Goal: Task Accomplishment & Management: Understand process/instructions

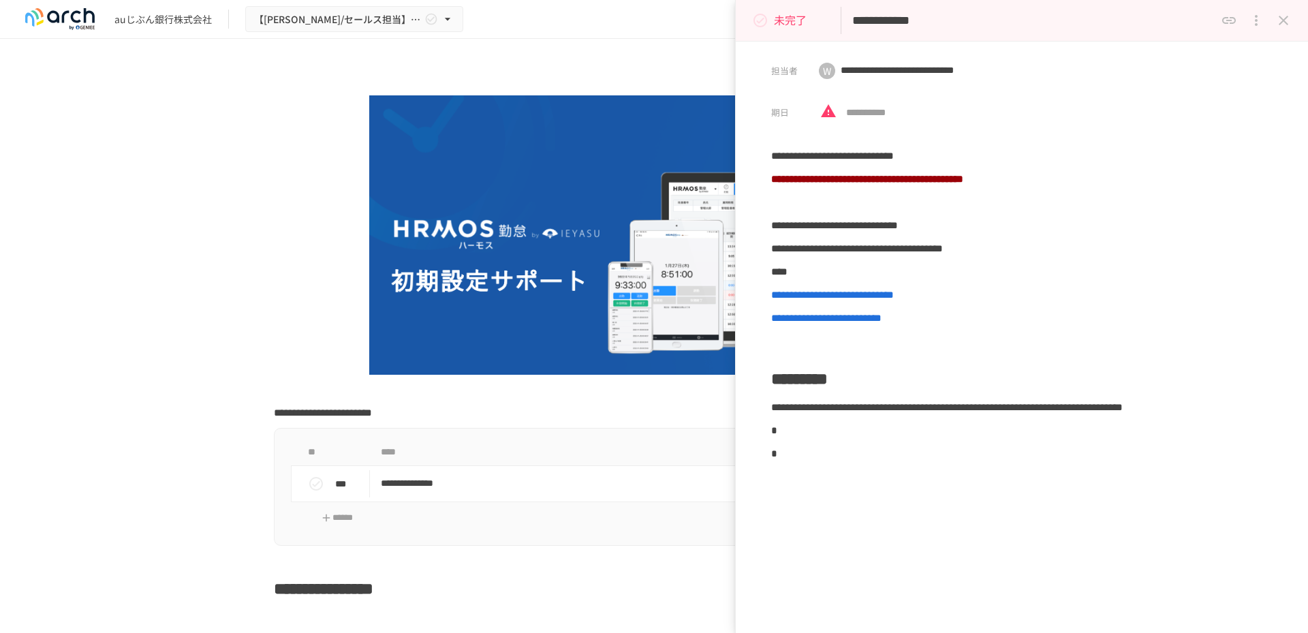
click at [764, 18] on icon "status" at bounding box center [760, 21] width 14 height 14
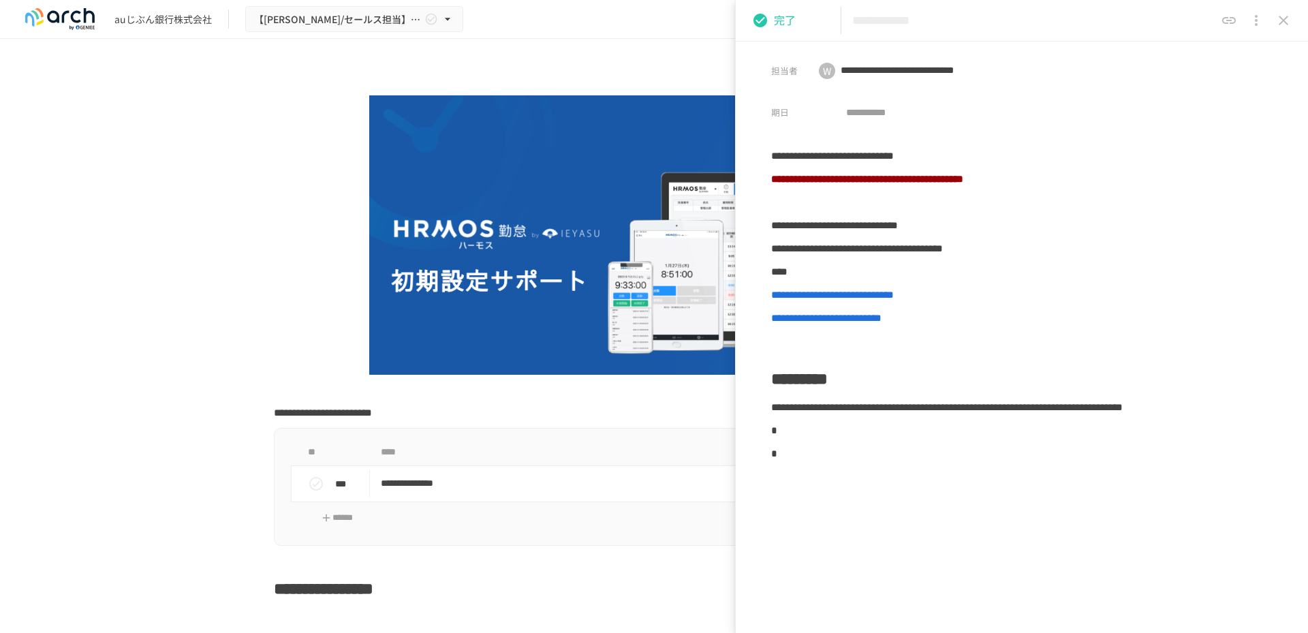
click at [1276, 20] on icon "close drawer" at bounding box center [1283, 20] width 16 height 16
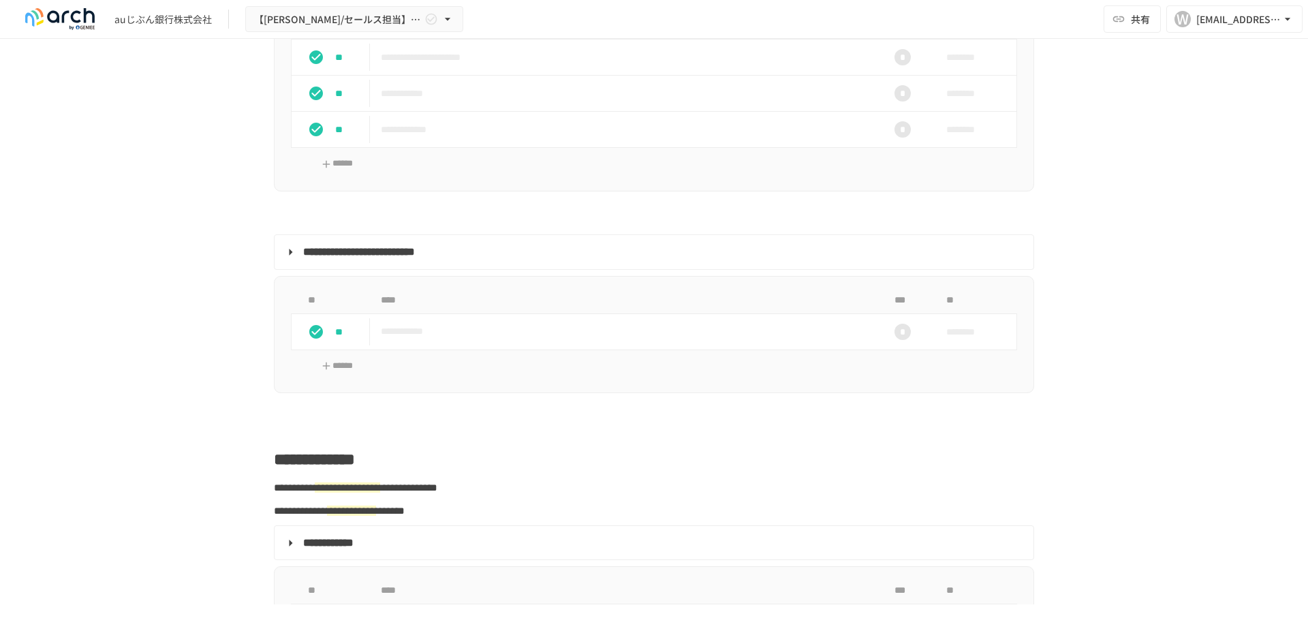
scroll to position [1771, 0]
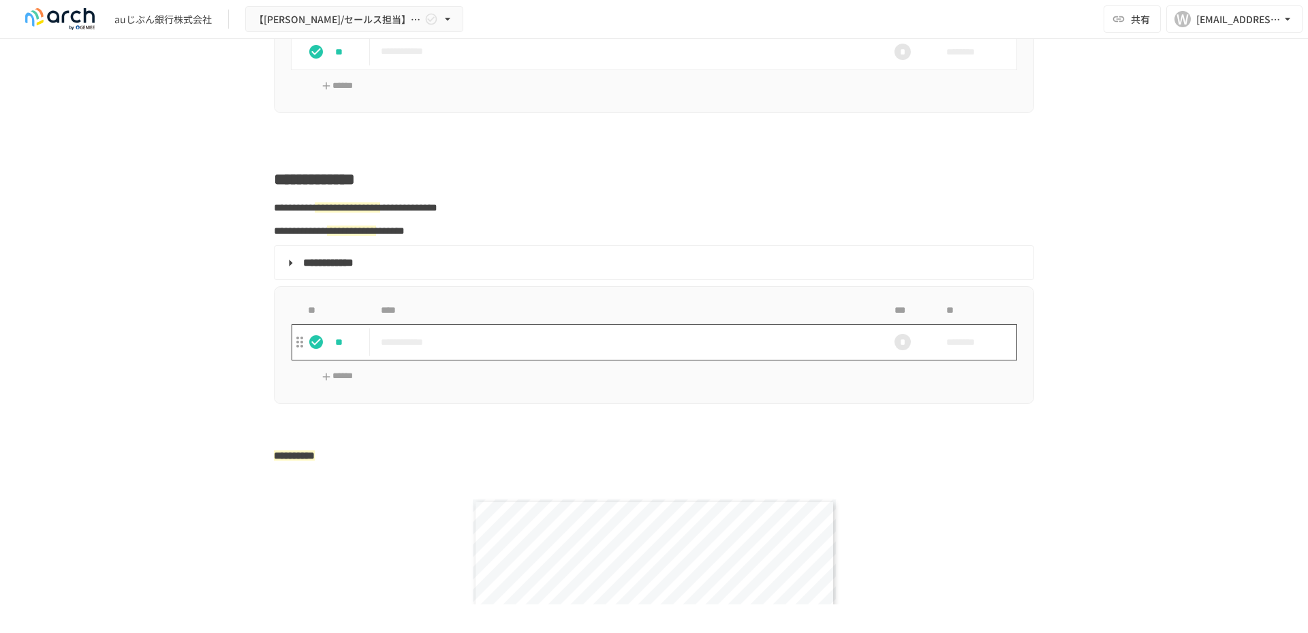
click at [469, 360] on td "**********" at bounding box center [625, 342] width 511 height 36
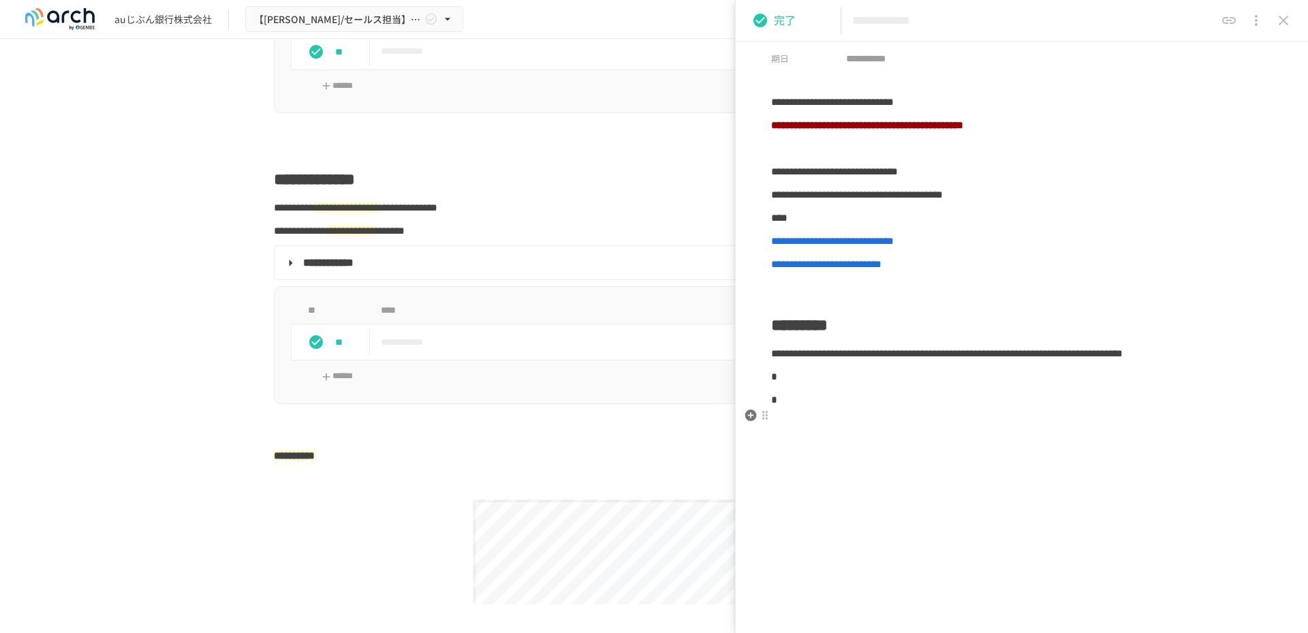
scroll to position [68, 0]
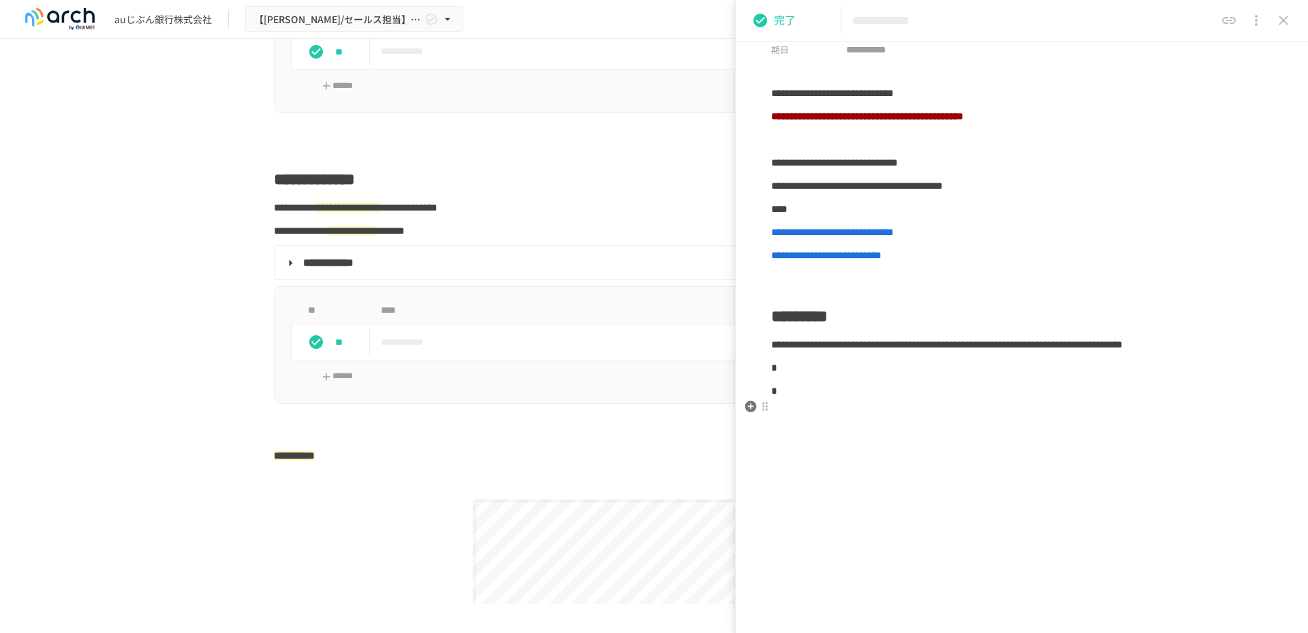
click at [826, 377] on p "*" at bounding box center [1021, 368] width 501 height 18
click at [815, 377] on p "*" at bounding box center [1021, 368] width 501 height 18
click at [837, 423] on p at bounding box center [1021, 414] width 501 height 18
click at [811, 423] on p at bounding box center [1021, 414] width 501 height 18
click at [797, 452] on div "**********" at bounding box center [1022, 358] width 572 height 548
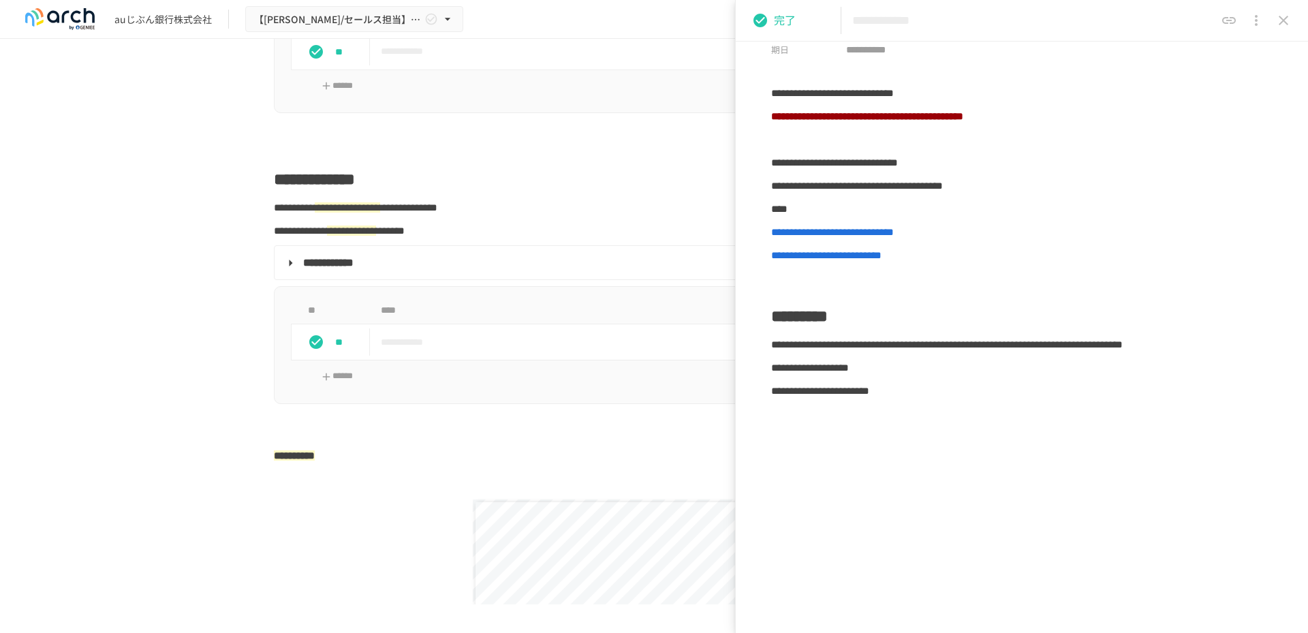
click at [783, 423] on p at bounding box center [1021, 414] width 501 height 18
click at [1283, 16] on icon "close drawer" at bounding box center [1283, 20] width 16 height 16
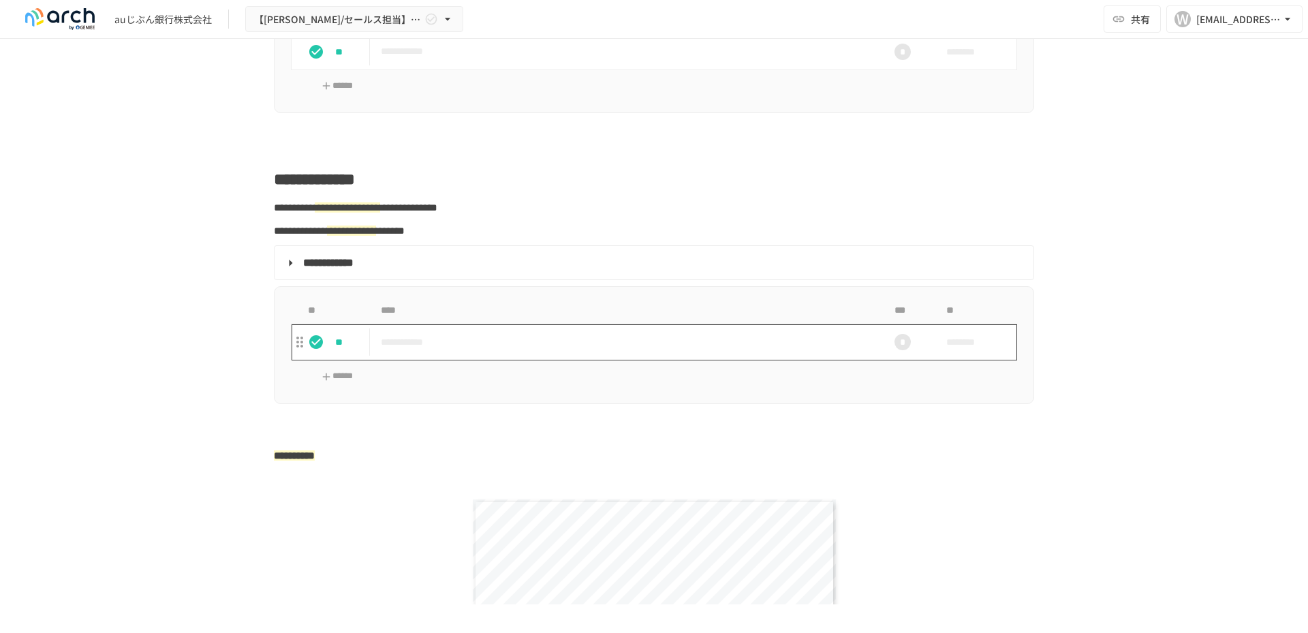
click at [473, 351] on p "**********" at bounding box center [625, 342] width 489 height 17
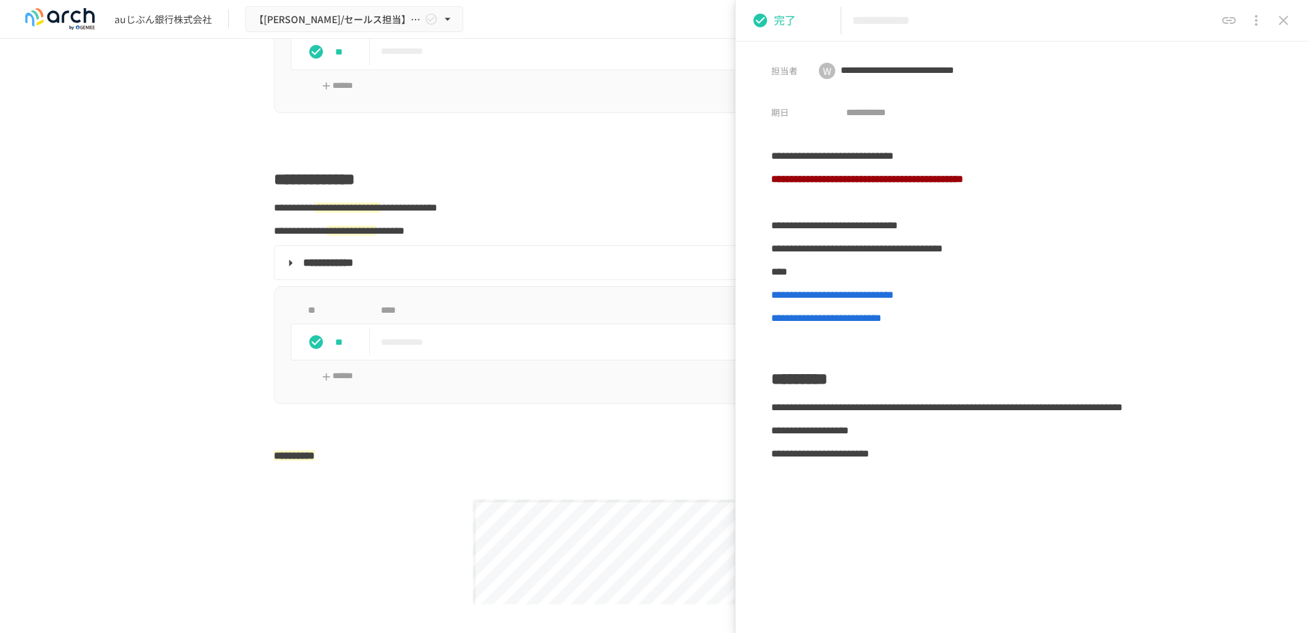
scroll to position [68, 0]
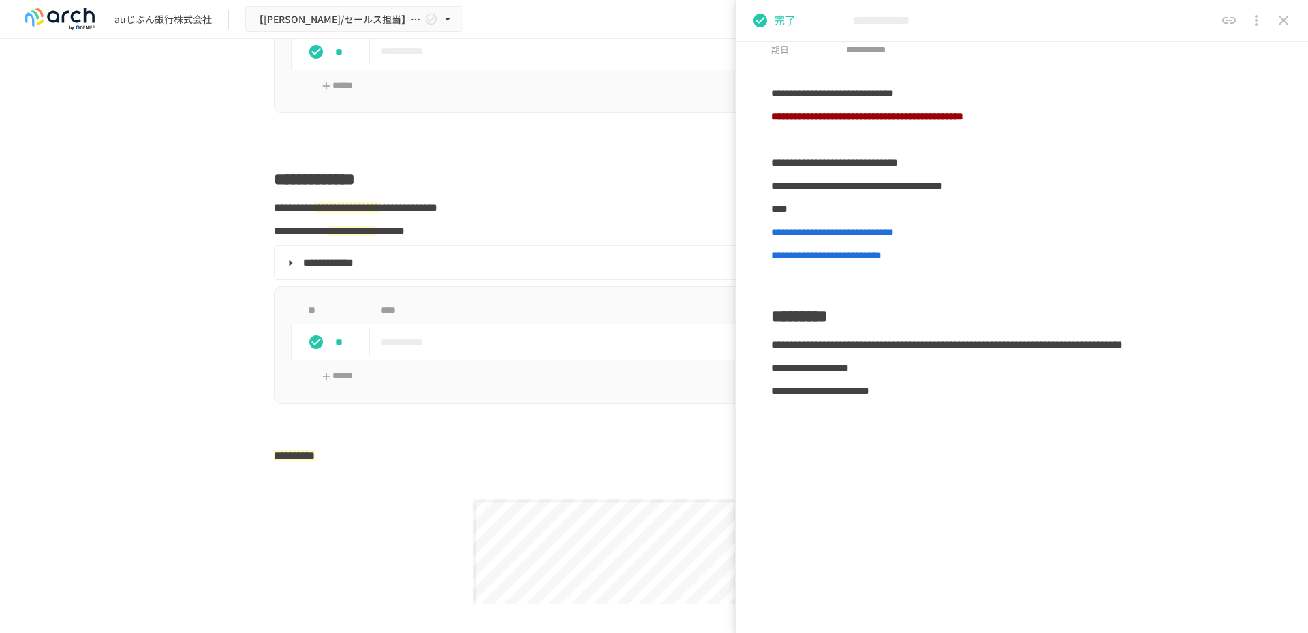
click at [1291, 27] on icon "close drawer" at bounding box center [1283, 20] width 16 height 16
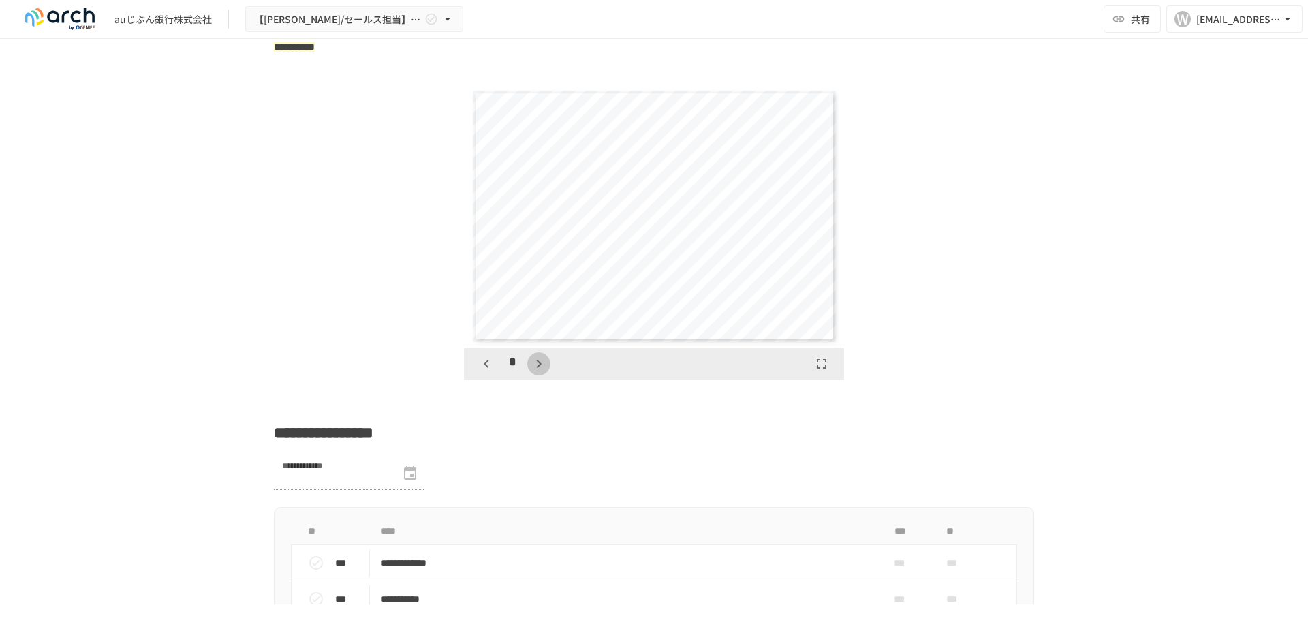
scroll to position [2384, 0]
